Goal: Information Seeking & Learning: Learn about a topic

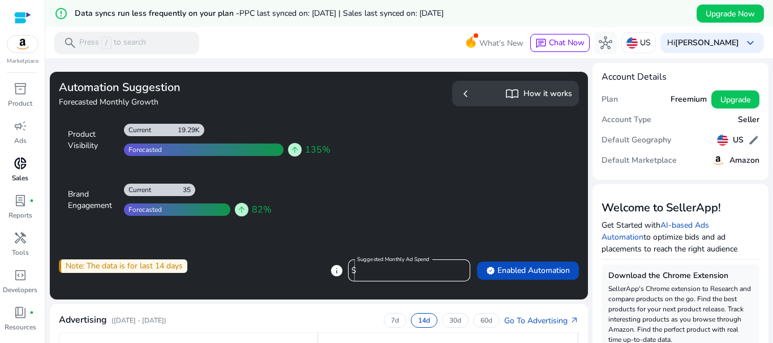
click at [22, 173] on p "Sales" at bounding box center [20, 178] width 16 height 10
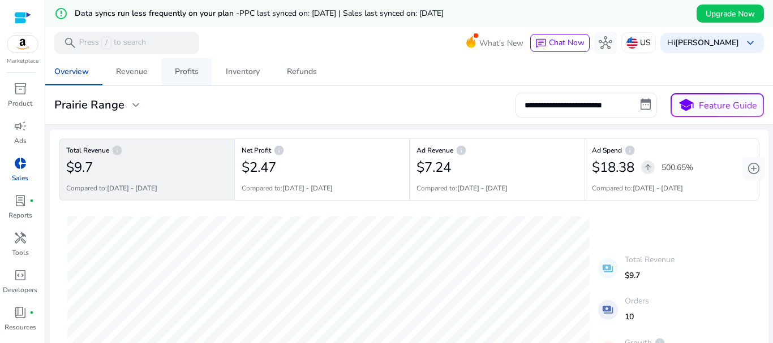
click at [173, 68] on link "Profits" at bounding box center [186, 71] width 51 height 27
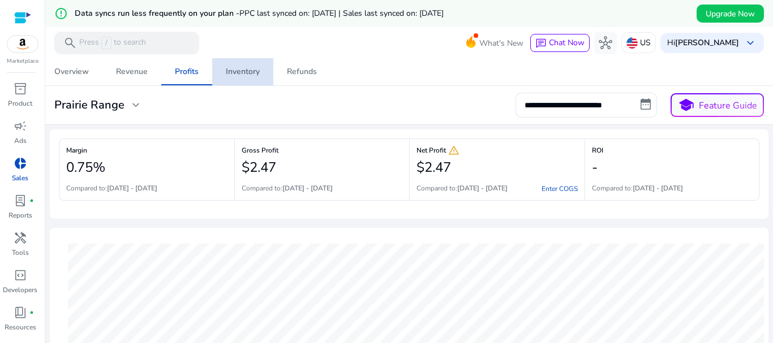
click at [262, 75] on link "Inventory" at bounding box center [242, 71] width 61 height 27
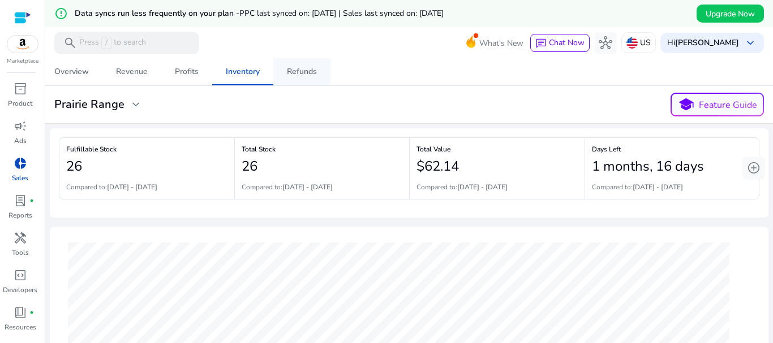
click at [305, 73] on div "Refunds" at bounding box center [302, 72] width 30 height 8
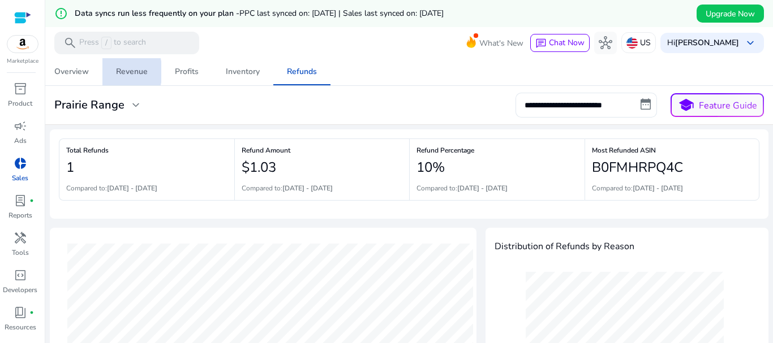
click at [113, 72] on link "Revenue" at bounding box center [131, 71] width 59 height 27
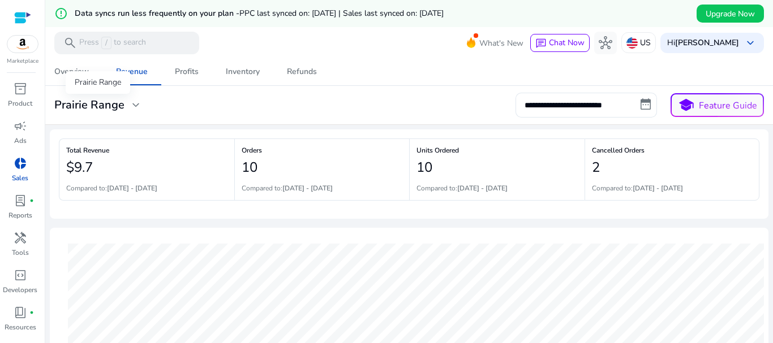
click at [130, 107] on span "expand_more" at bounding box center [136, 105] width 14 height 14
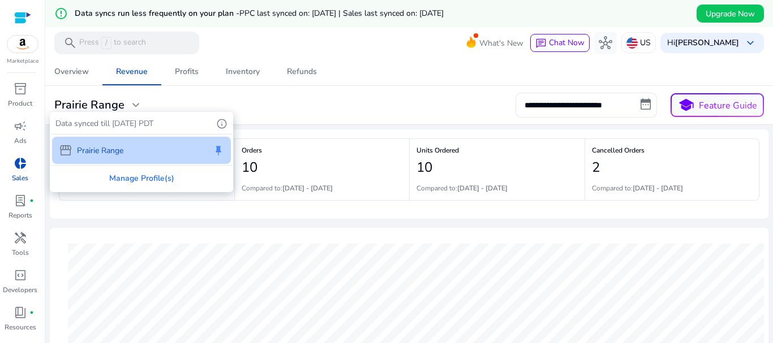
click at [414, 134] on div at bounding box center [386, 171] width 773 height 343
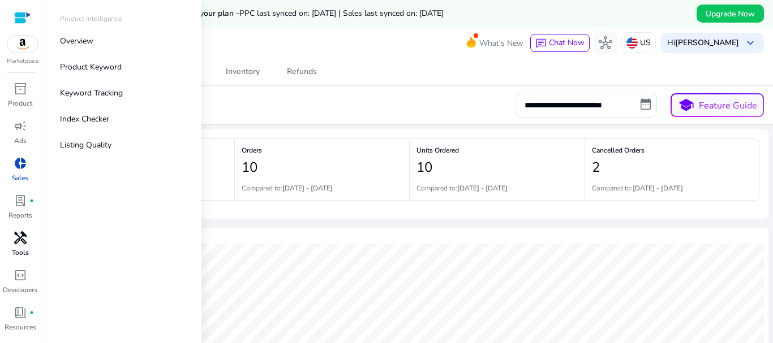
click at [20, 235] on span "handyman" at bounding box center [21, 238] width 14 height 14
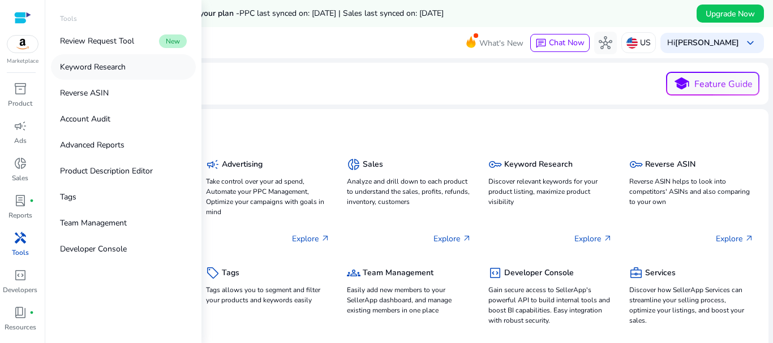
click at [120, 74] on link "Keyword Research" at bounding box center [123, 66] width 145 height 25
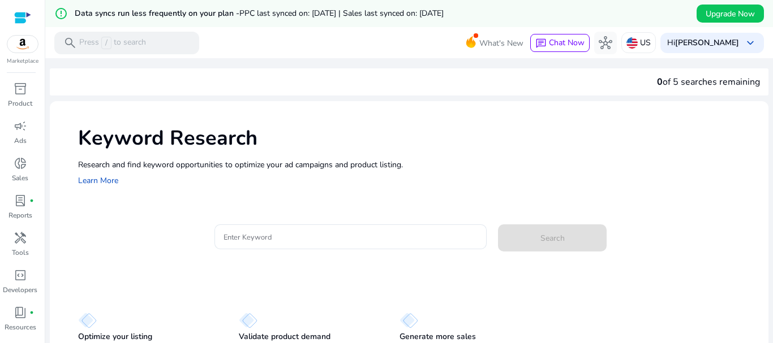
click at [444, 157] on div "Keyword Research Research and find keyword opportunities to optimize your ad ca…" at bounding box center [409, 155] width 718 height 109
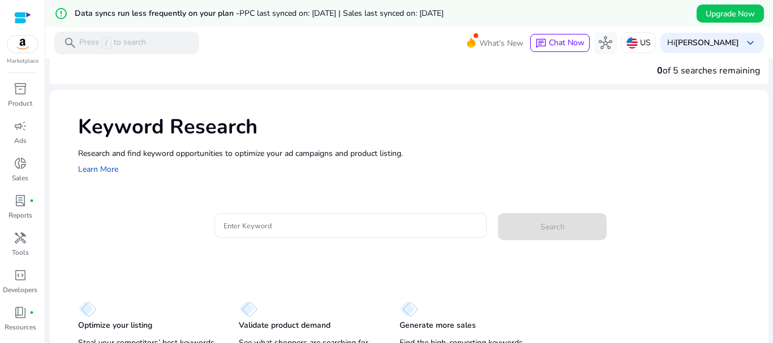
scroll to position [43, 0]
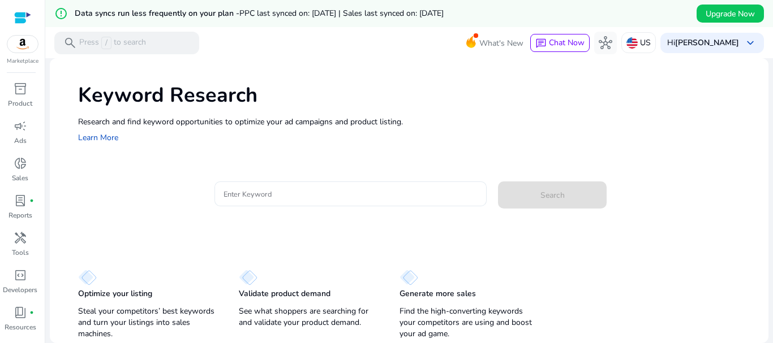
click at [403, 191] on input "Enter Keyword" at bounding box center [350, 194] width 255 height 12
click at [479, 102] on h1 "Keyword Research" at bounding box center [417, 95] width 679 height 24
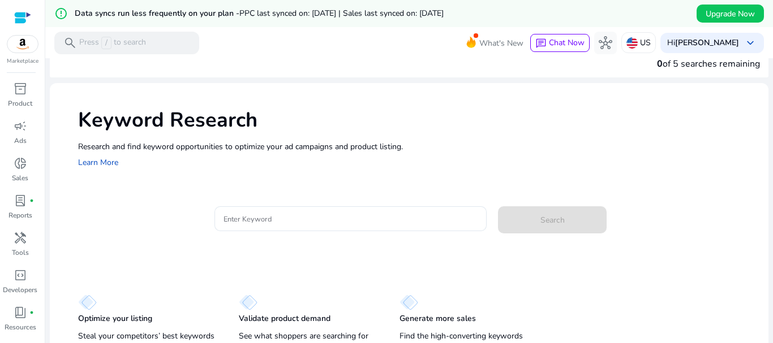
scroll to position [0, 0]
